Goal: Browse casually

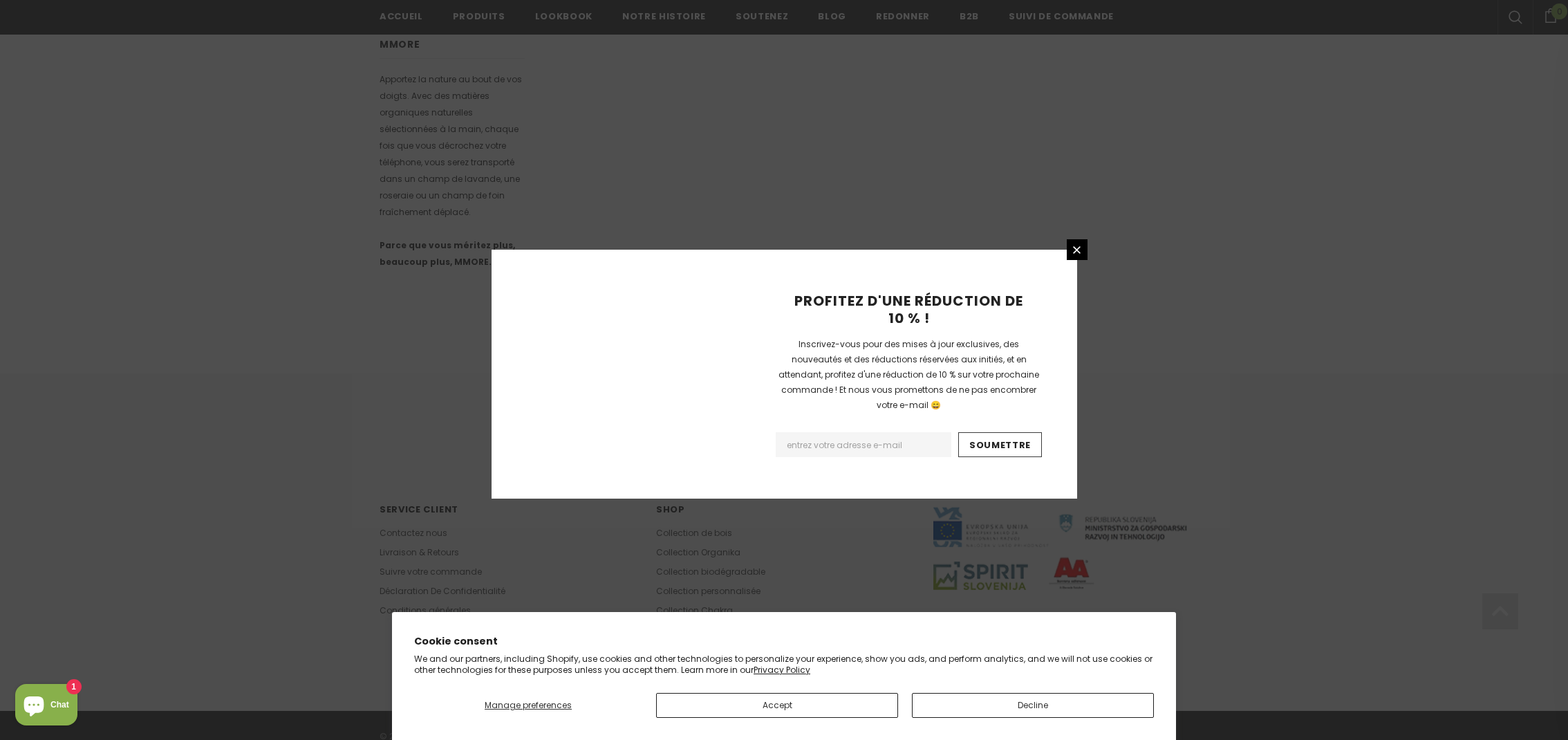
scroll to position [711, 0]
